Goal: Navigation & Orientation: Find specific page/section

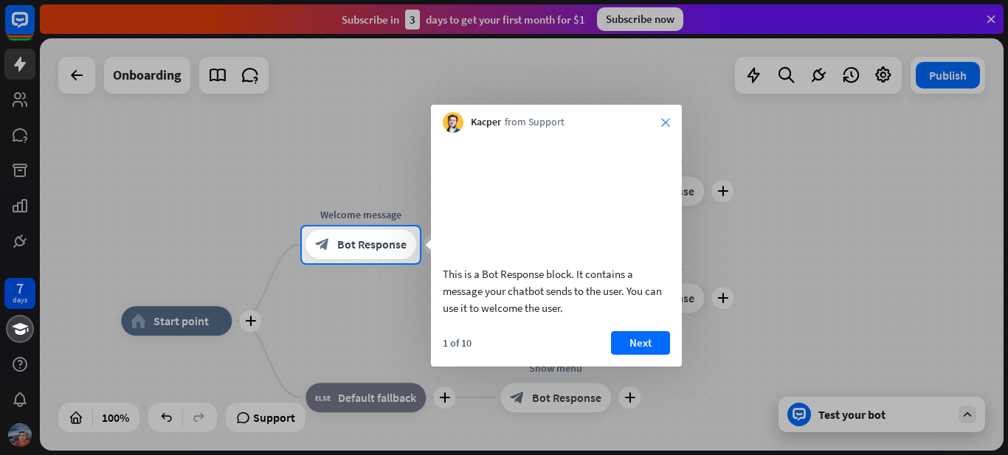
click at [662, 118] on icon "close" at bounding box center [665, 122] width 9 height 9
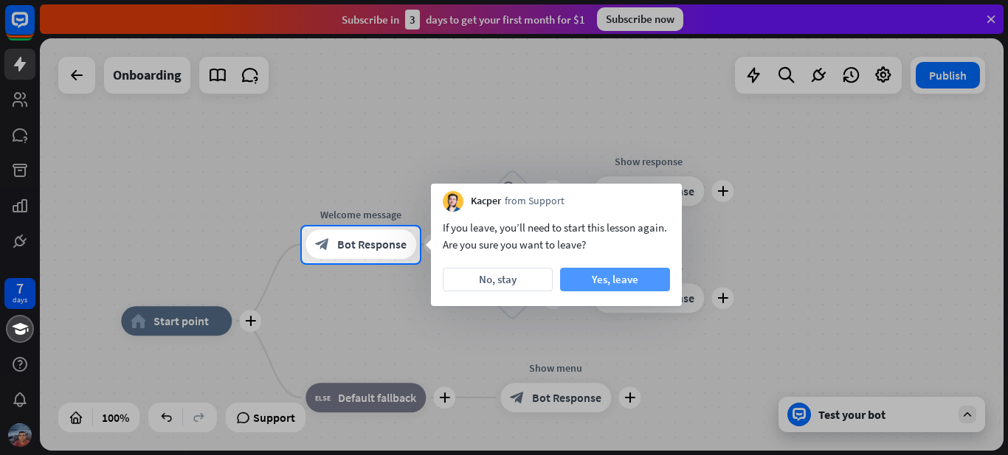
click at [587, 273] on button "Yes, leave" at bounding box center [615, 280] width 110 height 24
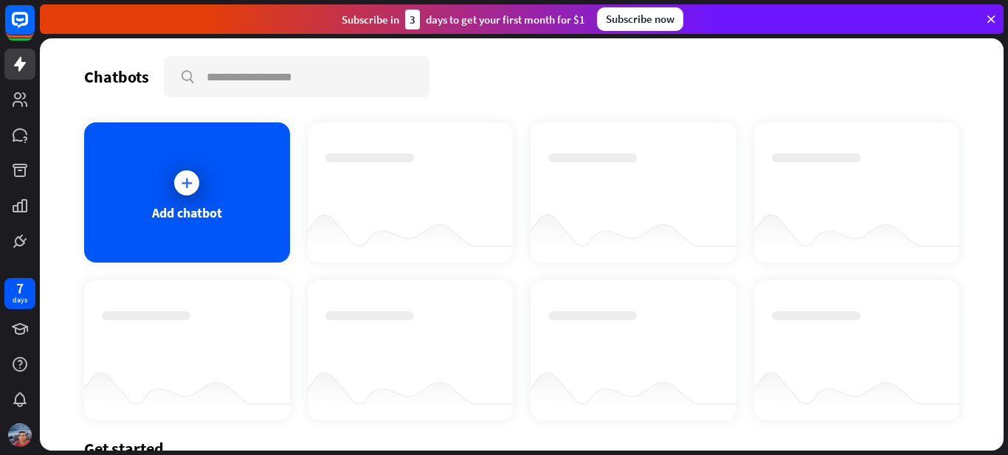
click at [992, 18] on icon at bounding box center [991, 19] width 13 height 13
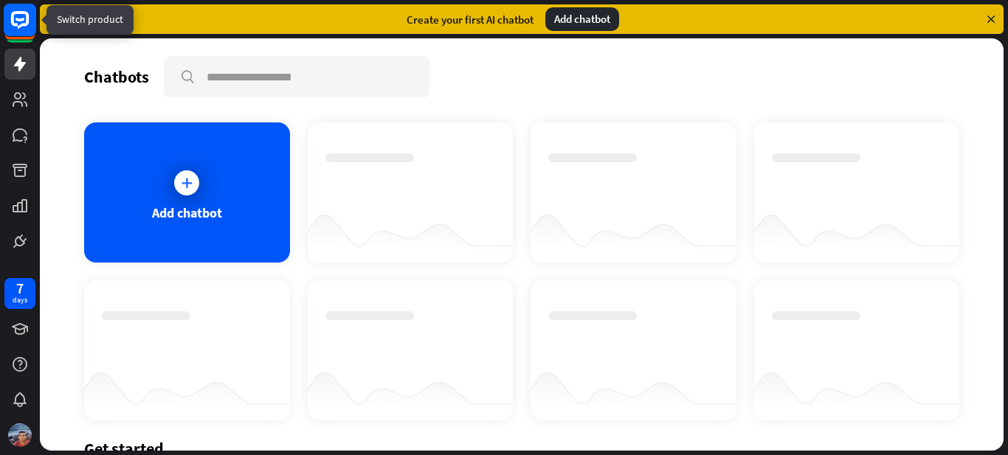
click at [27, 31] on rect at bounding box center [20, 20] width 32 height 32
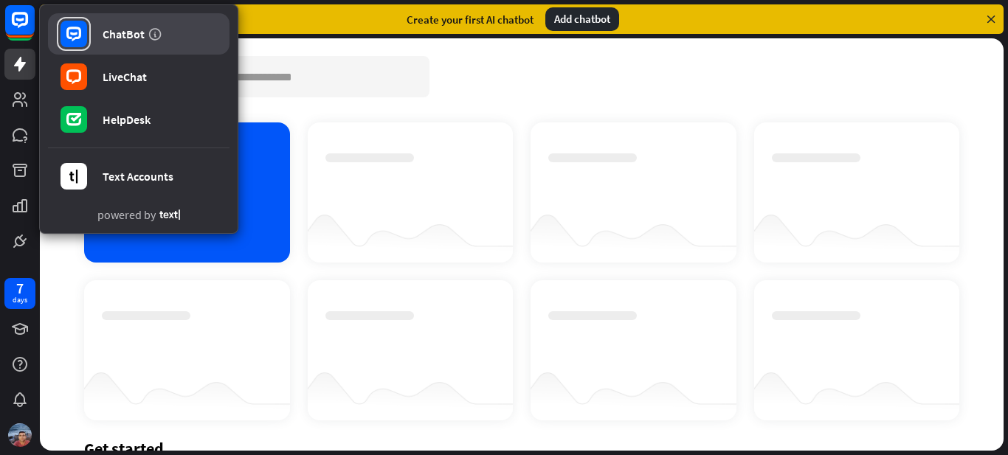
click at [132, 28] on div "ChatBot" at bounding box center [124, 34] width 42 height 15
